Goal: Find specific page/section: Find specific page/section

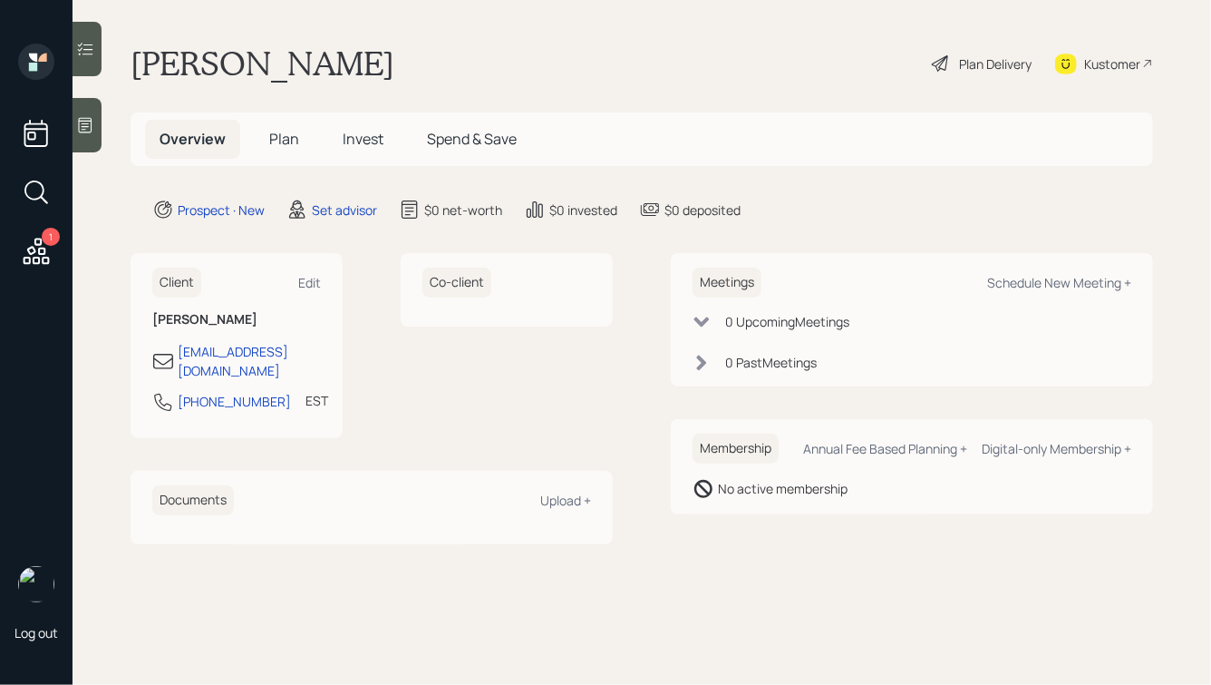
click at [205, 62] on h1 "[PERSON_NAME]" at bounding box center [263, 64] width 264 height 40
click at [205, 63] on h1 "[PERSON_NAME]" at bounding box center [263, 64] width 264 height 40
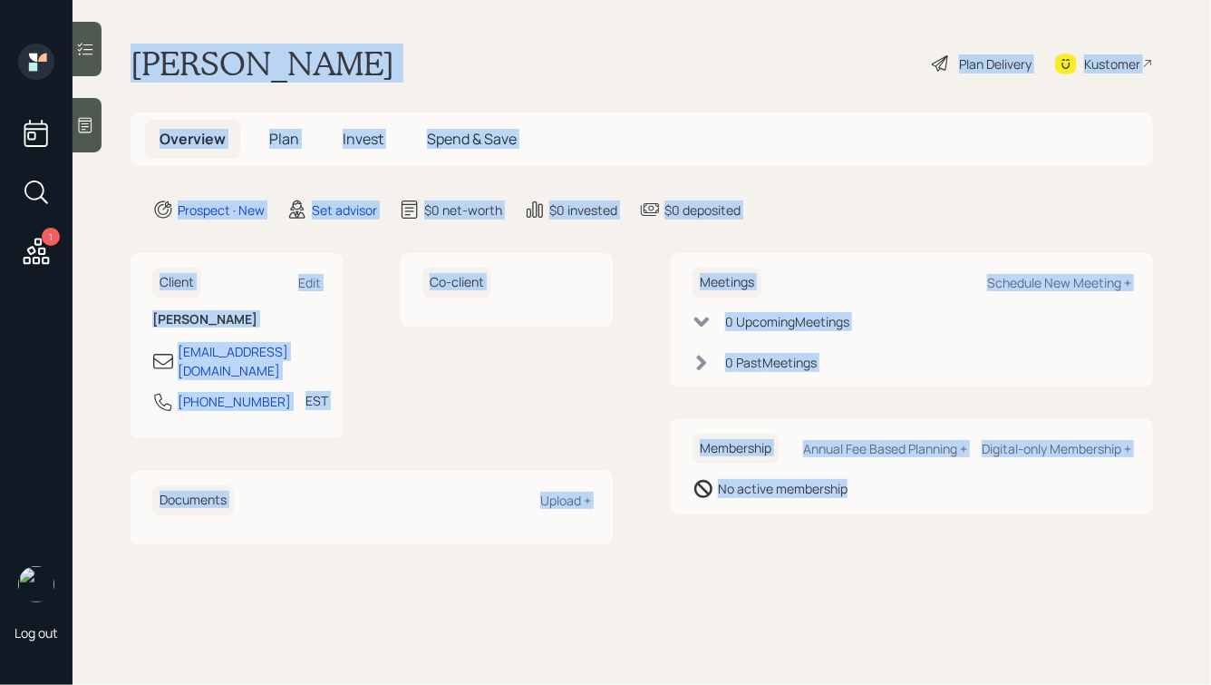
drag, startPoint x: 134, startPoint y: 54, endPoint x: 783, endPoint y: 520, distance: 799.2
click at [783, 520] on main "[PERSON_NAME] Plan Delivery Kustomer Overview Plan Invest Spend & Save Prospect…" at bounding box center [642, 342] width 1139 height 685
click at [783, 520] on div "Meetings Schedule New Meeting + 0 Upcoming Meeting s 0 Past Meeting s Membershi…" at bounding box center [912, 398] width 482 height 290
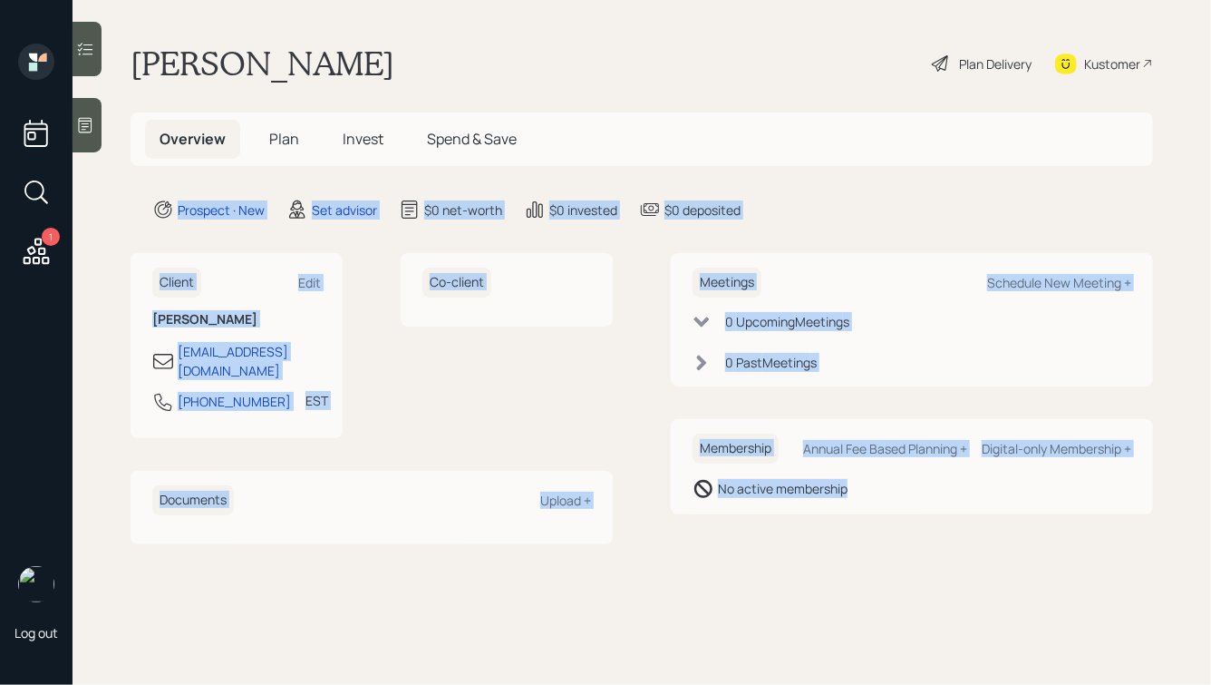
drag, startPoint x: 842, startPoint y: 520, endPoint x: 404, endPoint y: 151, distance: 572.1
click at [404, 151] on main "[PERSON_NAME] Plan Delivery Kustomer Overview Plan Invest Spend & Save Prospect…" at bounding box center [642, 342] width 1139 height 685
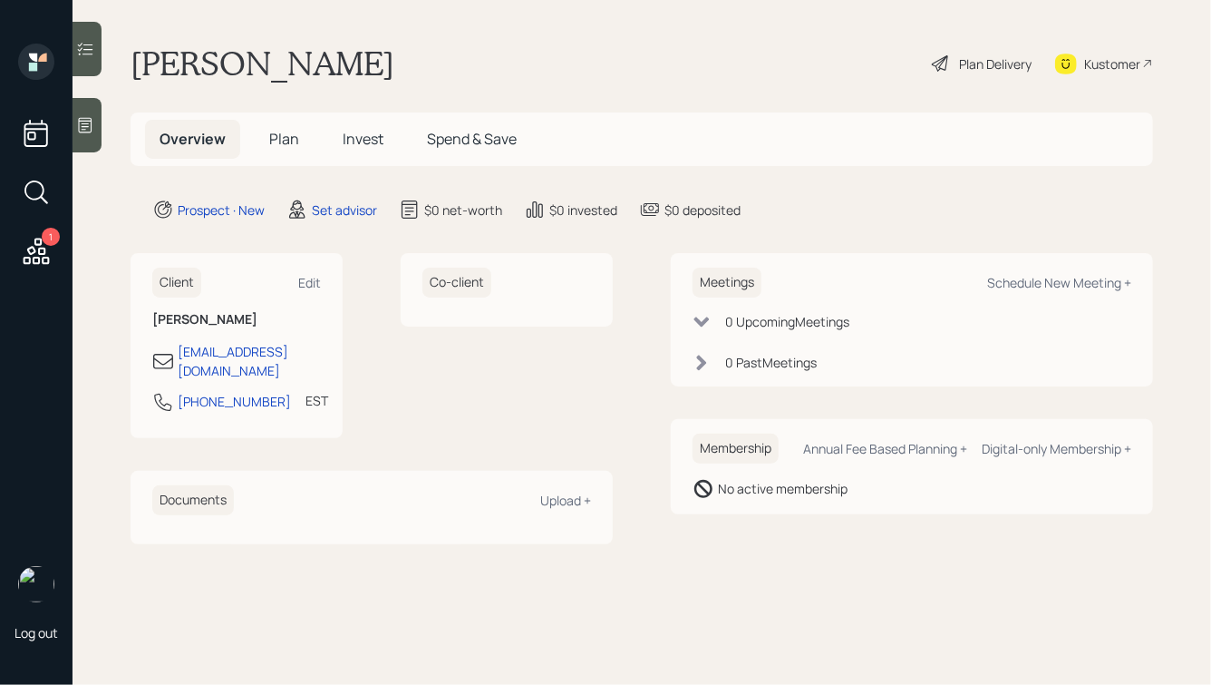
click at [277, 70] on h1 "[PERSON_NAME]" at bounding box center [263, 64] width 264 height 40
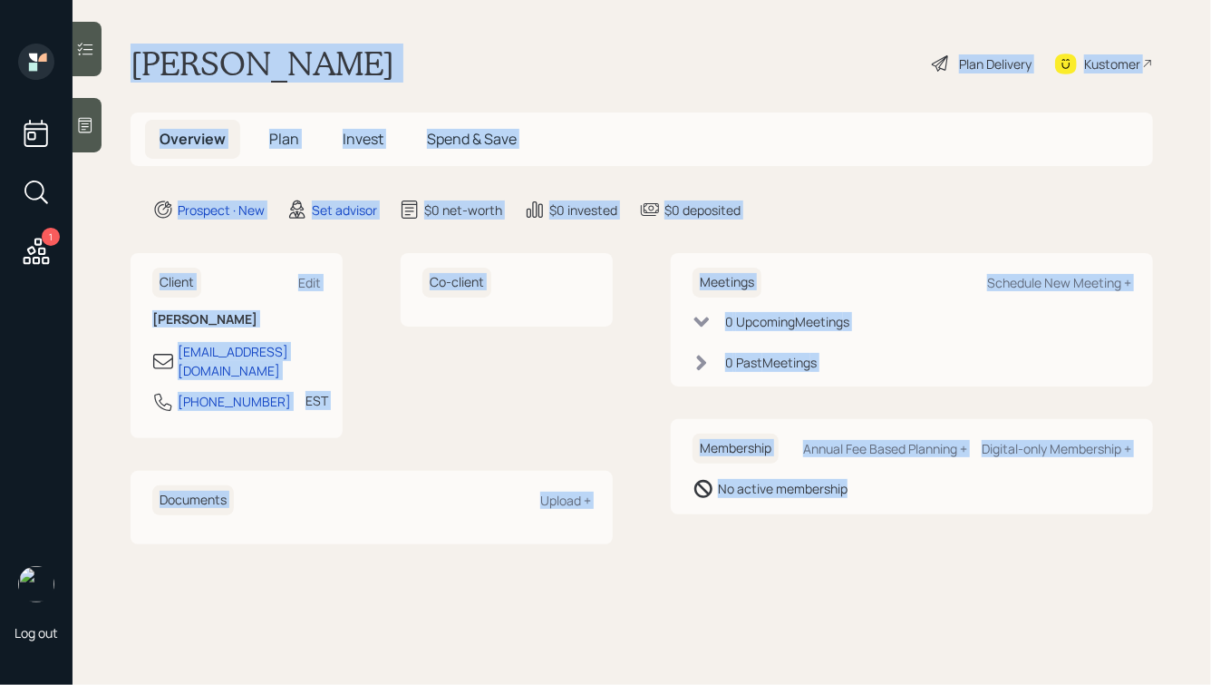
drag, startPoint x: 138, startPoint y: 52, endPoint x: 870, endPoint y: 529, distance: 874.2
click at [870, 529] on main "[PERSON_NAME] Plan Delivery Kustomer Overview Plan Invest Spend & Save Prospect…" at bounding box center [642, 342] width 1139 height 685
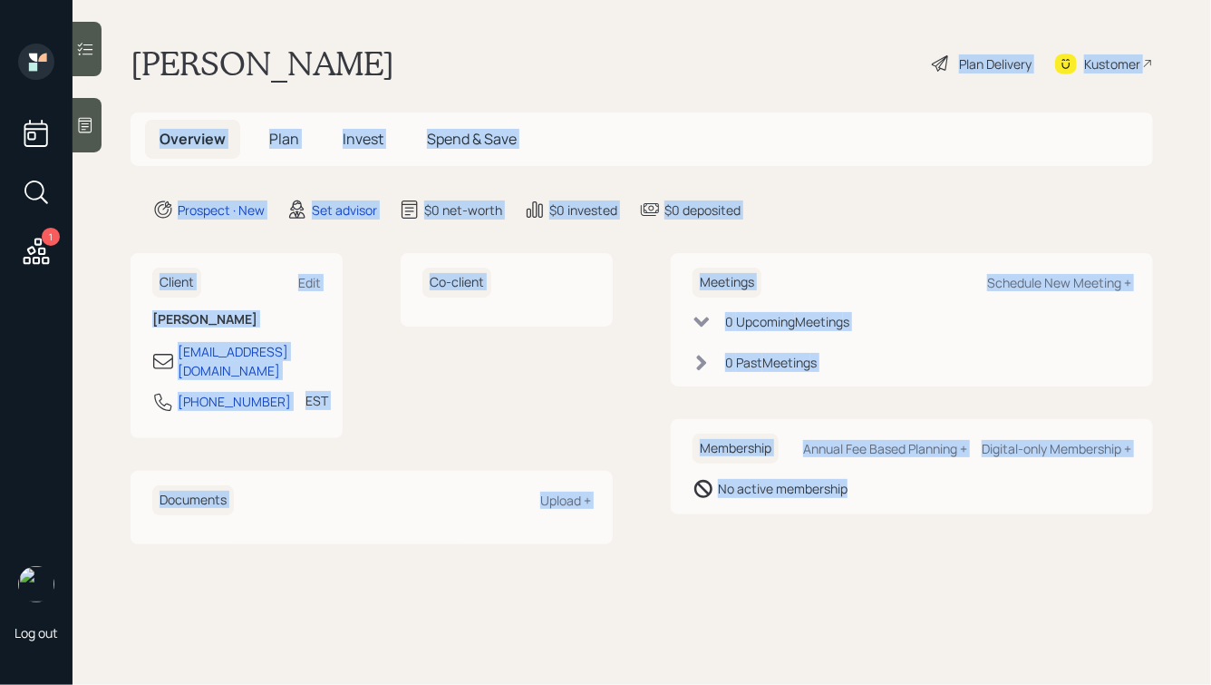
drag, startPoint x: 909, startPoint y: 523, endPoint x: 471, endPoint y: 53, distance: 642.2
click at [471, 53] on main "[PERSON_NAME] Plan Delivery Kustomer Overview Plan Invest Spend & Save Prospect…" at bounding box center [642, 342] width 1139 height 685
click at [471, 53] on div "[PERSON_NAME] Plan Delivery Kustomer" at bounding box center [642, 64] width 1023 height 40
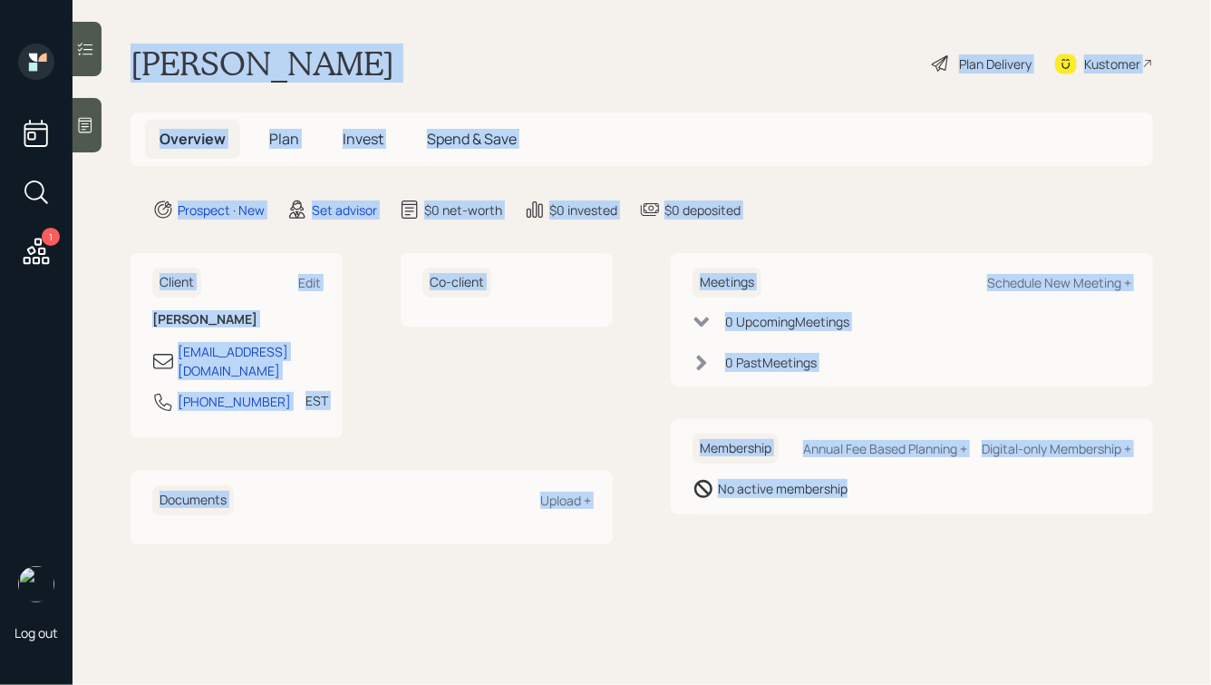
drag, startPoint x: 134, startPoint y: 53, endPoint x: 849, endPoint y: 513, distance: 850.1
click at [849, 513] on main "[PERSON_NAME] Plan Delivery Kustomer Overview Plan Invest Spend & Save Prospect…" at bounding box center [642, 342] width 1139 height 685
click at [884, 495] on div "No active membership" at bounding box center [912, 489] width 439 height 22
drag, startPoint x: 884, startPoint y: 495, endPoint x: 440, endPoint y: 21, distance: 649.8
click at [440, 21] on main "[PERSON_NAME] Plan Delivery Kustomer Overview Plan Invest Spend & Save Prospect…" at bounding box center [642, 342] width 1139 height 685
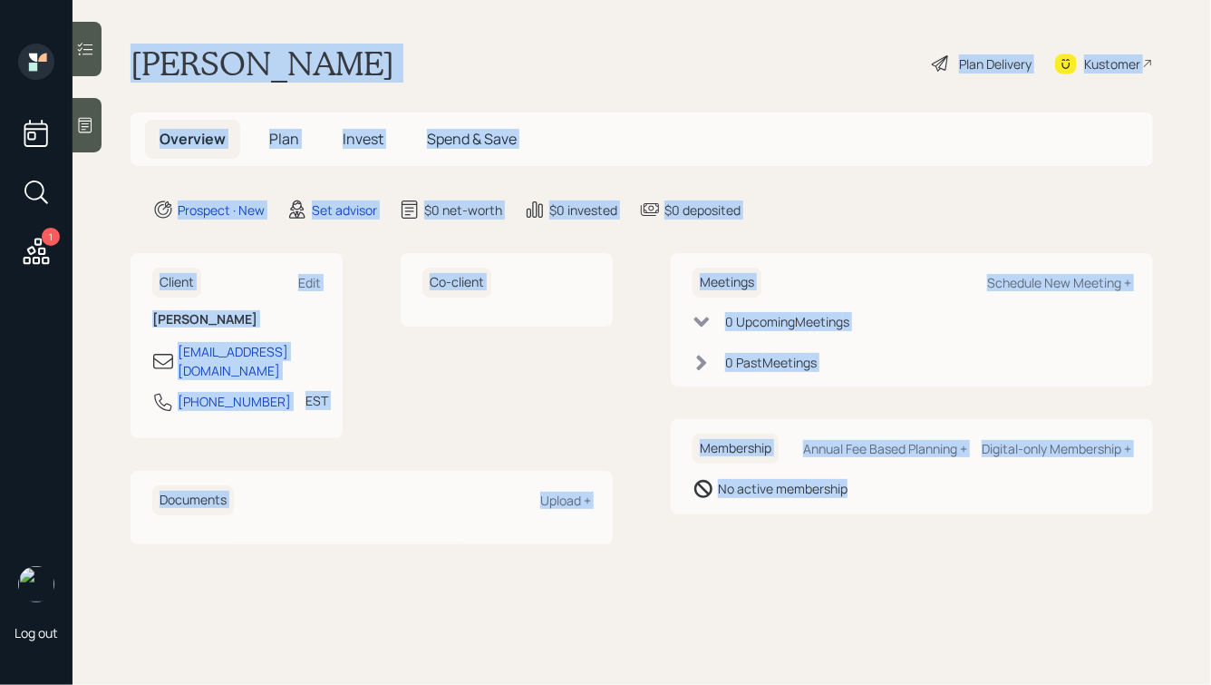
click at [440, 21] on main "[PERSON_NAME] Plan Delivery Kustomer Overview Plan Invest Spend & Save Prospect…" at bounding box center [642, 342] width 1139 height 685
